Goal: Task Accomplishment & Management: Use online tool/utility

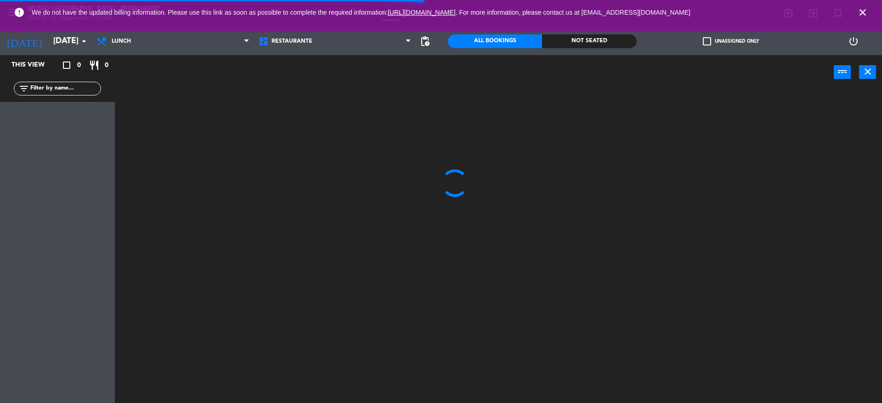
click at [54, 86] on input "text" at bounding box center [64, 89] width 71 height 10
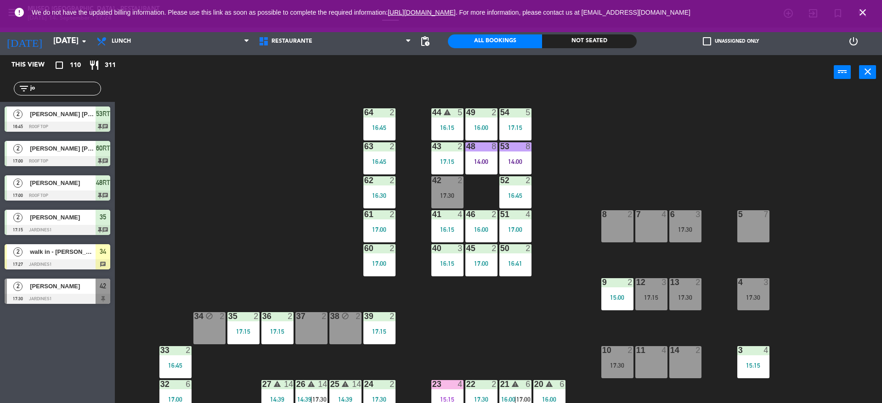
type input "jo"
click at [79, 389] on div "This view crop_square 110 restaurant 311 filter_list jo 2 [PERSON_NAME] [PERSON…" at bounding box center [57, 229] width 115 height 348
click at [60, 259] on div "walk in - [PERSON_NAME]" at bounding box center [62, 251] width 67 height 15
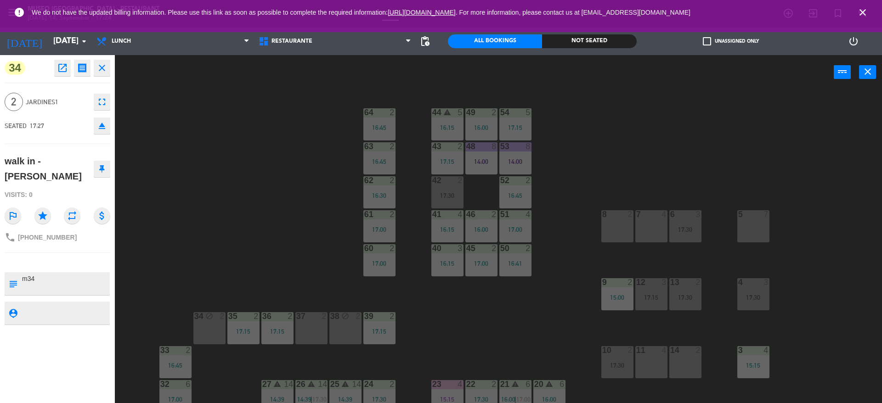
click at [199, 333] on div "34 block 2" at bounding box center [209, 328] width 32 height 32
click at [140, 295] on div "44 warning 5 16:15 49 2 16:00 54 5 17:15 64 2 16:45 48 8 14:00 53 8 14:00 63 2 …" at bounding box center [503, 249] width 758 height 314
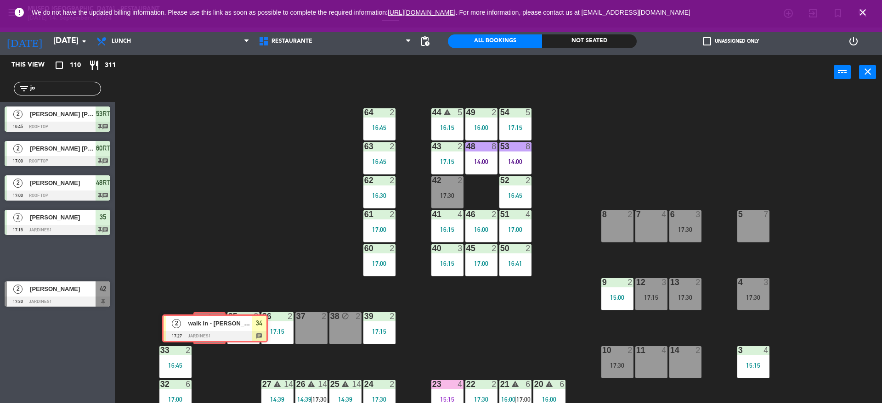
drag, startPoint x: 50, startPoint y: 260, endPoint x: 209, endPoint y: 333, distance: 175.5
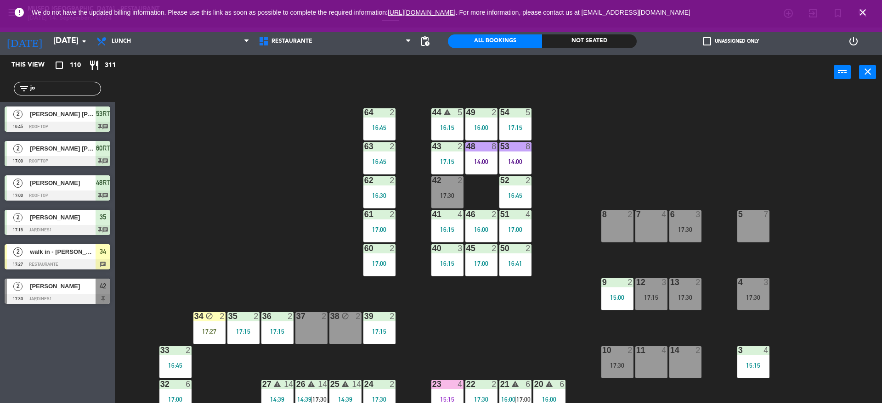
click at [209, 333] on div "17:27" at bounding box center [209, 331] width 32 height 6
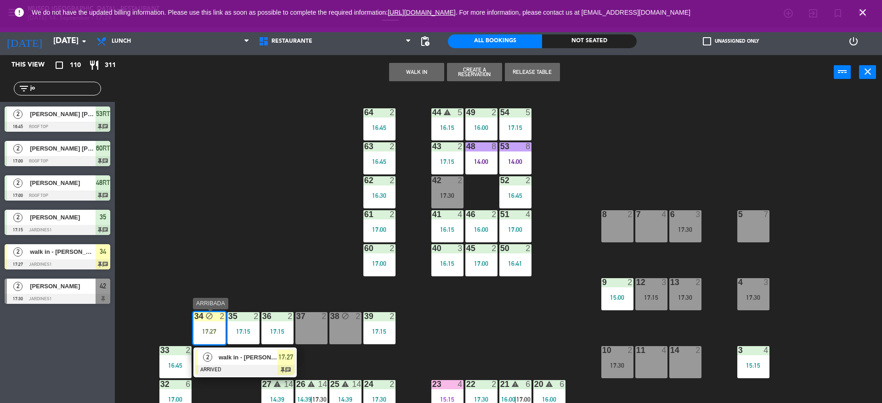
click at [224, 355] on span "walk in - [PERSON_NAME]" at bounding box center [248, 358] width 59 height 10
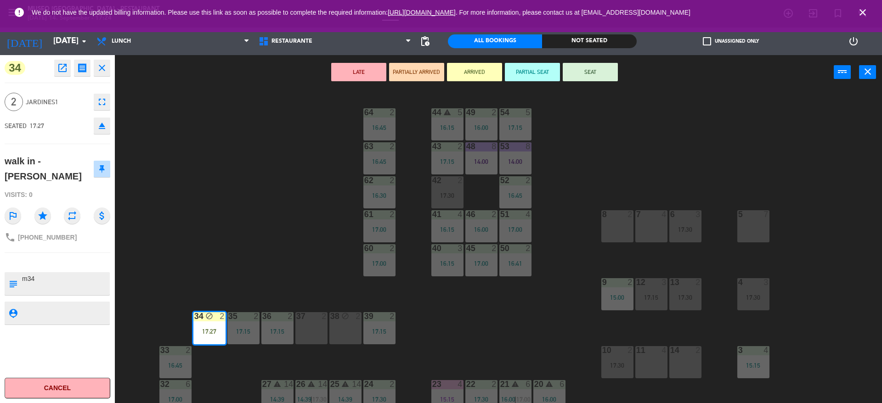
click at [582, 72] on button "SEAT" at bounding box center [590, 72] width 55 height 18
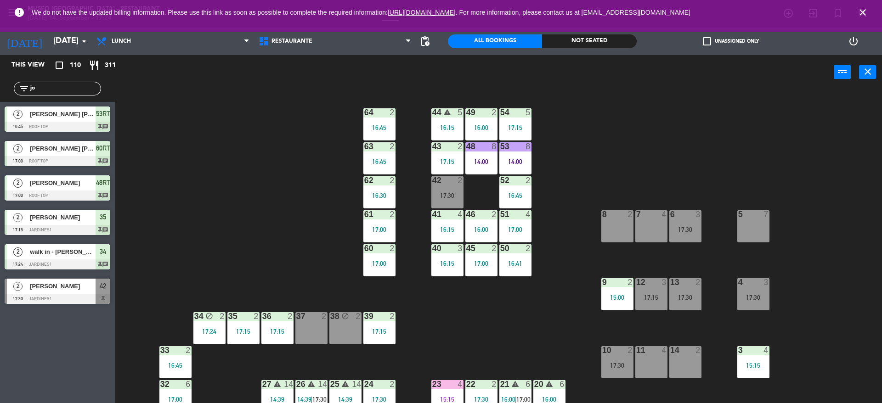
click at [508, 153] on div "53 8 14:00" at bounding box center [515, 158] width 32 height 32
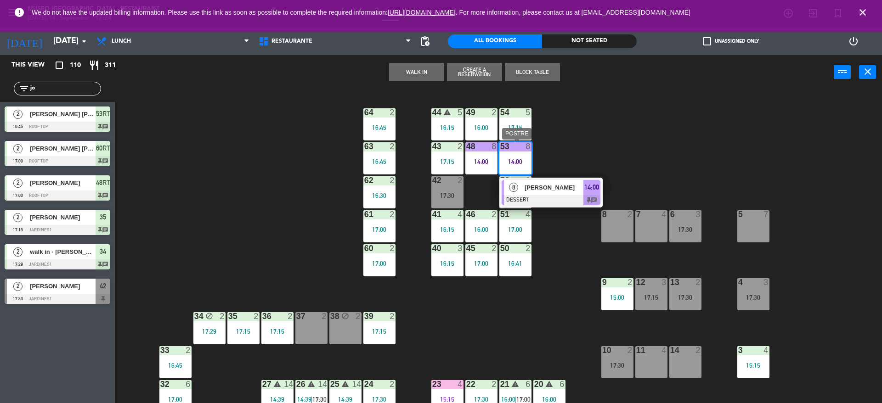
click at [533, 190] on span "[PERSON_NAME]" at bounding box center [553, 188] width 59 height 10
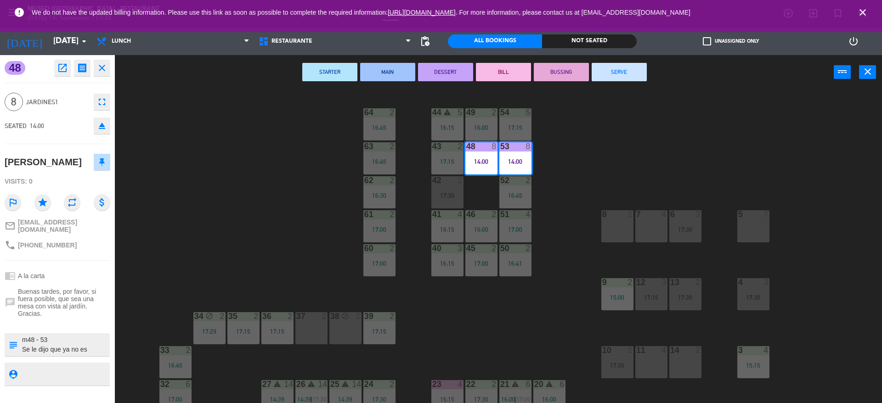
click at [546, 73] on button "BUSSING" at bounding box center [561, 72] width 55 height 18
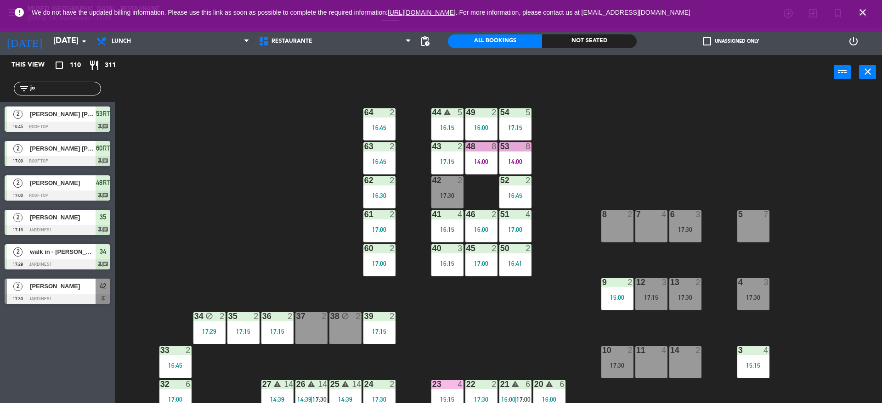
click at [543, 348] on div "44 warning 5 16:15 49 2 16:00 54 5 17:15 64 2 16:45 48 8 14:00 53 8 14:00 63 2 …" at bounding box center [503, 249] width 758 height 314
click at [360, 326] on div "38 block 2" at bounding box center [345, 328] width 32 height 32
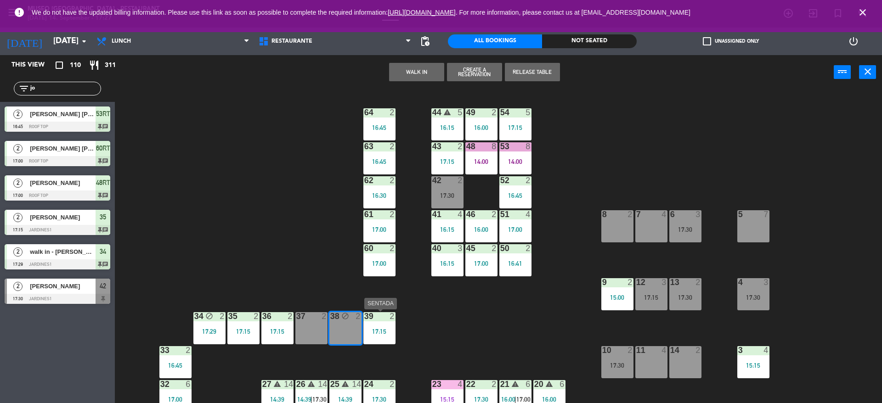
click at [376, 326] on div "39 2 17:15" at bounding box center [379, 328] width 32 height 32
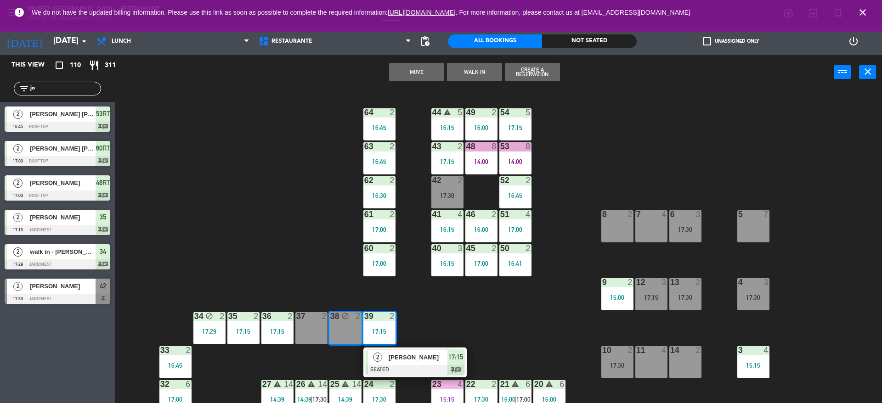
click at [440, 322] on div "44 warning 5 16:15 49 2 16:00 54 5 17:15 64 2 16:45 48 8 14:00 53 8 14:00 63 2 …" at bounding box center [503, 249] width 758 height 314
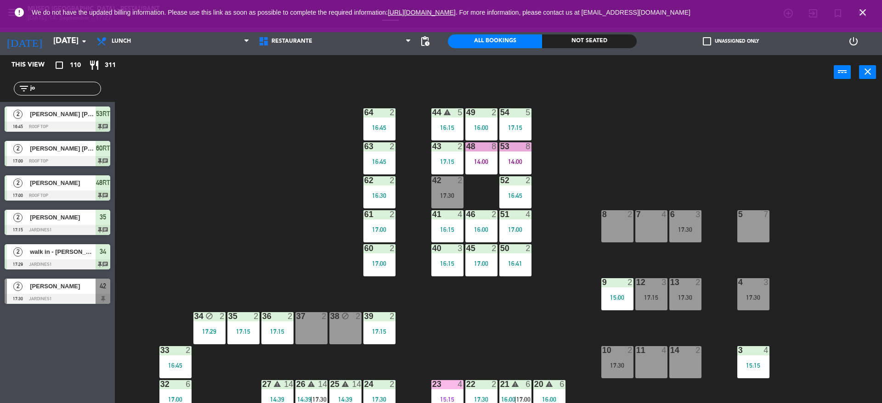
click at [386, 321] on div "39 2" at bounding box center [379, 316] width 32 height 9
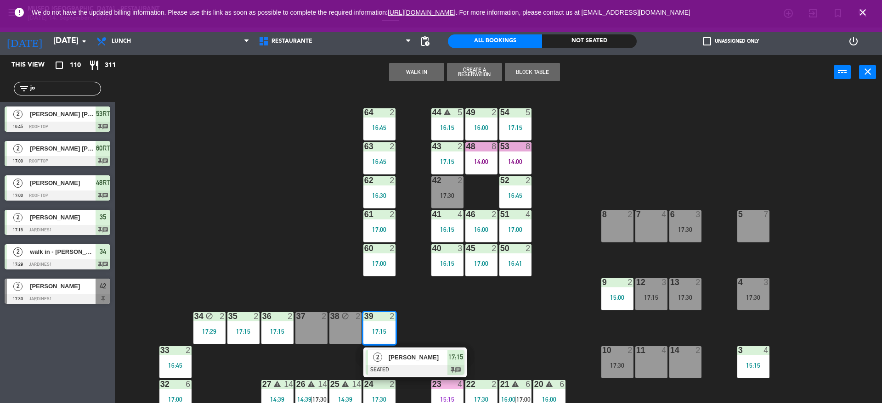
click at [402, 358] on span "[PERSON_NAME]" at bounding box center [417, 358] width 59 height 10
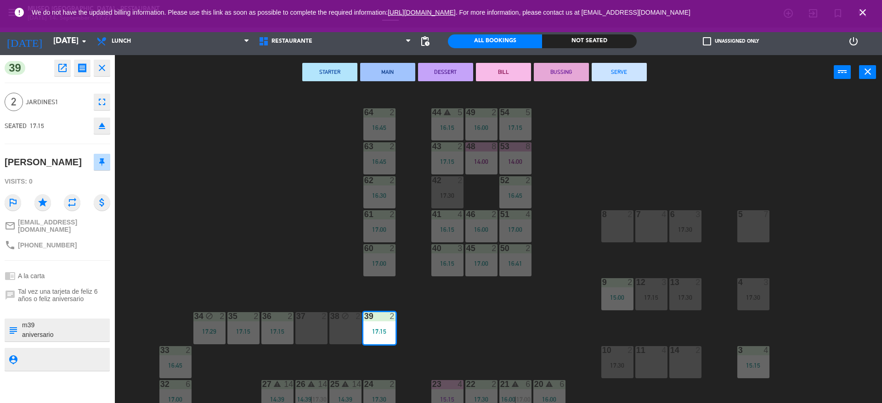
click at [248, 223] on div "44 warning 5 16:15 49 2 16:00 54 5 17:15 64 2 16:45 48 8 14:00 53 8 14:00 63 2 …" at bounding box center [503, 249] width 758 height 314
